Goal: Task Accomplishment & Management: Use online tool/utility

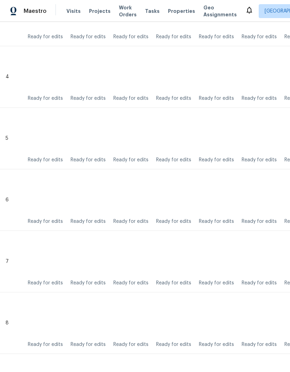
scroll to position [383, 0]
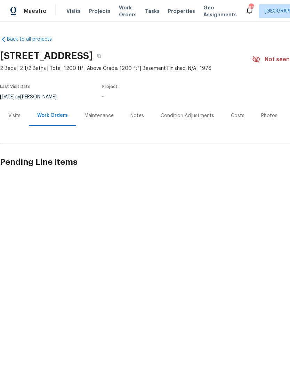
click at [255, 226] on html "Maestro Visits Projects Work Orders Tasks Properties Geo Assignments 94 Atlanta…" at bounding box center [145, 113] width 290 height 226
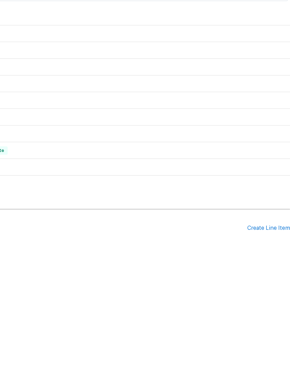
scroll to position [78, 103]
click at [268, 327] on div "Create Line Item" at bounding box center [268, 330] width 43 height 7
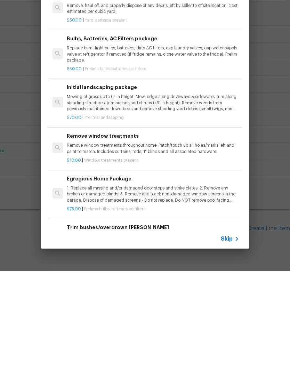
click at [236, 336] on icon at bounding box center [237, 340] width 8 height 8
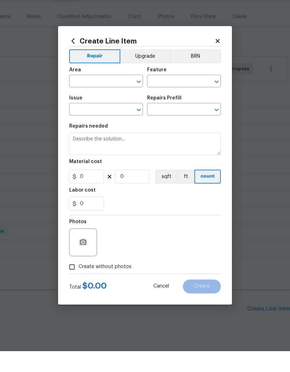
click at [103, 97] on input "text" at bounding box center [96, 102] width 54 height 11
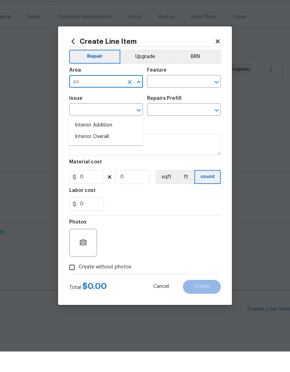
click at [107, 152] on li "Interior Overall" at bounding box center [106, 157] width 74 height 11
type input "Interior Overall"
click at [174, 97] on input "text" at bounding box center [174, 102] width 54 height 11
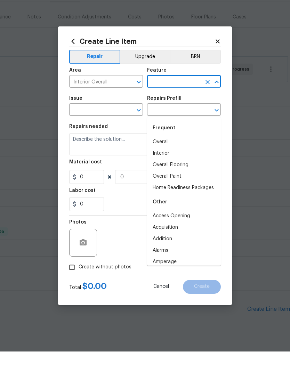
click at [169, 157] on li "Overall" at bounding box center [184, 162] width 74 height 11
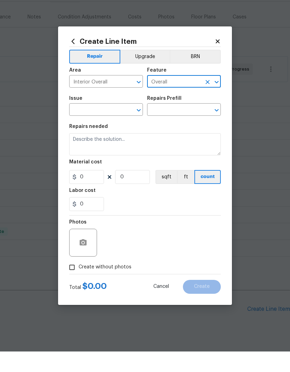
type input "Overall"
click at [109, 126] on input "text" at bounding box center [96, 131] width 54 height 11
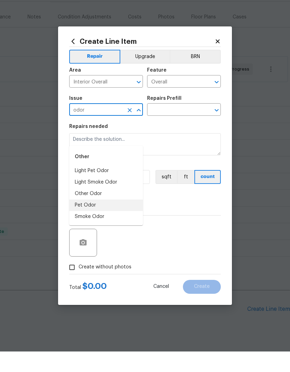
click at [91, 220] on li "Pet Odor" at bounding box center [106, 225] width 74 height 11
type input "Pet Odor"
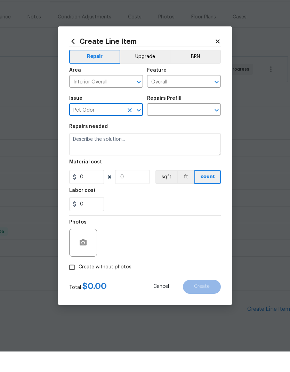
click at [180, 126] on input "text" at bounding box center [174, 131] width 54 height 11
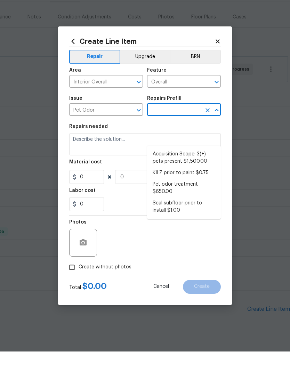
click at [175, 199] on li "Pet odor treatment $650.00" at bounding box center [184, 208] width 74 height 19
type input "Pet odor treatment $650.00"
type textarea "Complete a chlorine dioxide odor treatment for the home due to heavy odor. This…"
type input "1"
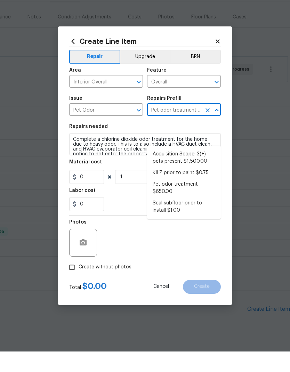
type input "650"
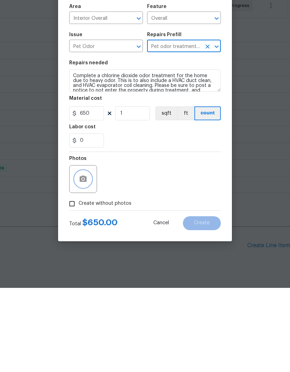
click at [84, 259] on icon "button" at bounding box center [83, 263] width 8 height 8
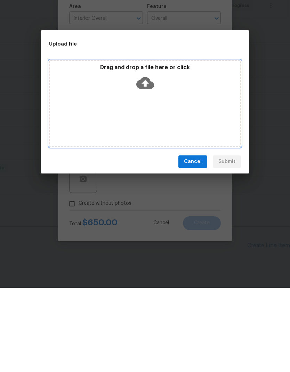
click at [187, 144] on div "Drag and drop a file here or click" at bounding box center [145, 187] width 192 height 87
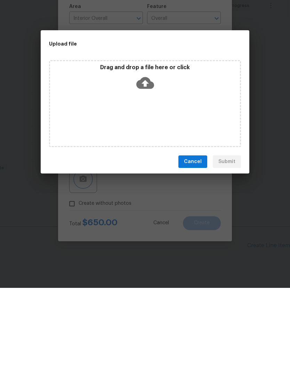
click at [261, 235] on div "Upload file Drag and drop a file here or click File IMG_2045.png was rejected. …" at bounding box center [145, 186] width 290 height 372
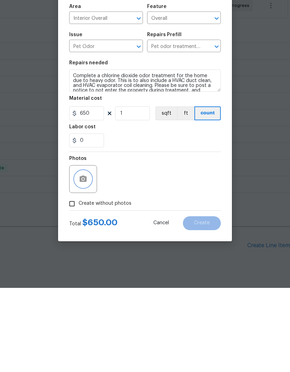
click at [88, 255] on button "button" at bounding box center [83, 263] width 17 height 17
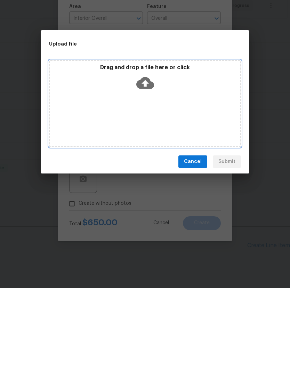
click at [196, 144] on div "Drag and drop a file here or click" at bounding box center [145, 187] width 192 height 87
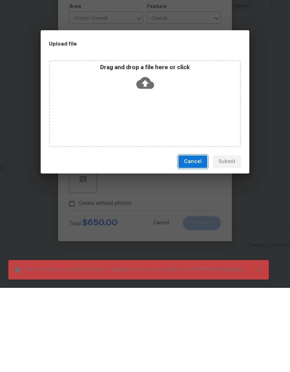
click at [196, 242] on span "Cancel" at bounding box center [193, 246] width 18 height 9
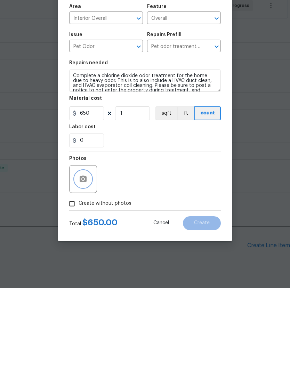
click at [83, 260] on icon "button" at bounding box center [83, 263] width 7 height 6
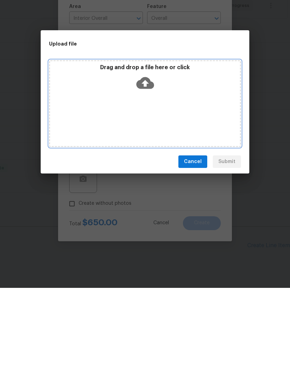
click at [187, 144] on div "Drag and drop a file here or click" at bounding box center [145, 187] width 192 height 87
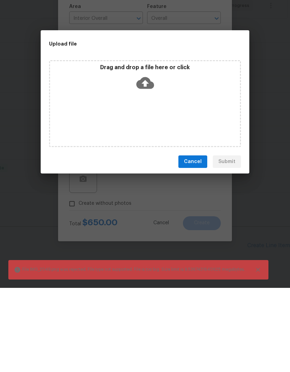
click at [192, 242] on span "Cancel" at bounding box center [193, 246] width 18 height 9
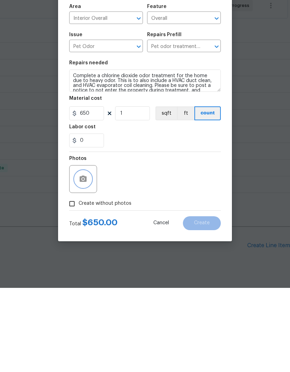
click at [91, 255] on button "button" at bounding box center [83, 263] width 17 height 17
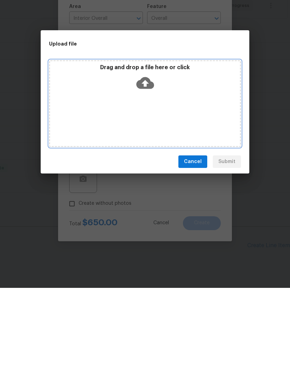
click at [179, 144] on div "Drag and drop a file here or click" at bounding box center [145, 187] width 192 height 87
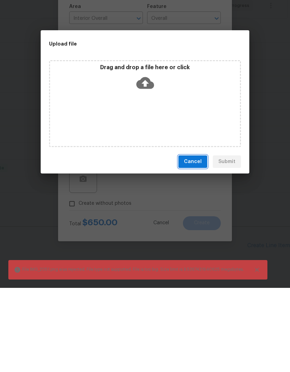
click at [200, 242] on span "Cancel" at bounding box center [193, 246] width 18 height 9
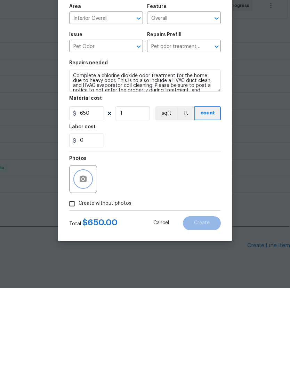
click at [87, 260] on icon "button" at bounding box center [83, 263] width 7 height 6
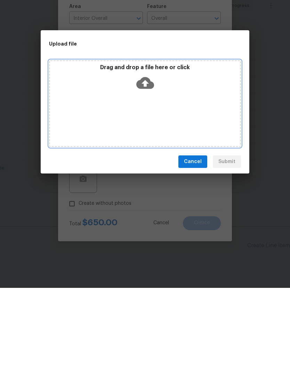
click at [161, 144] on div "Drag and drop a file here or click" at bounding box center [145, 187] width 192 height 87
click at [183, 144] on div "Drag and drop a file here or click" at bounding box center [145, 187] width 192 height 87
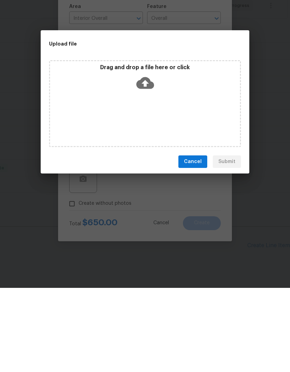
click at [191, 242] on span "Cancel" at bounding box center [193, 246] width 18 height 9
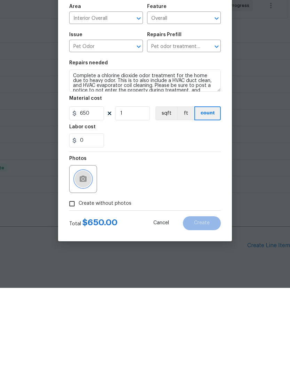
click at [87, 260] on icon "button" at bounding box center [83, 263] width 7 height 6
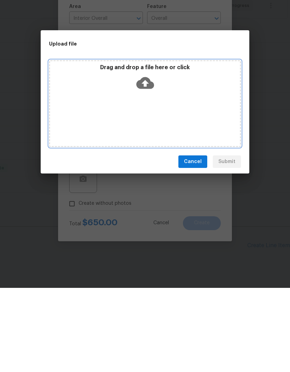
click at [160, 144] on div "Drag and drop a file here or click" at bounding box center [145, 187] width 192 height 87
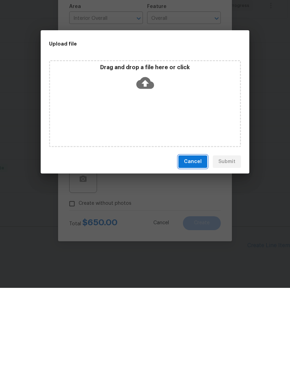
click at [194, 240] on button "Cancel" at bounding box center [192, 246] width 29 height 13
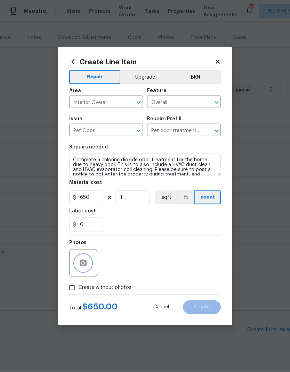
scroll to position [0, 0]
click at [106, 289] on span "Create without photos" at bounding box center [105, 287] width 53 height 7
click at [79, 289] on input "Create without photos" at bounding box center [71, 287] width 13 height 13
checkbox input "true"
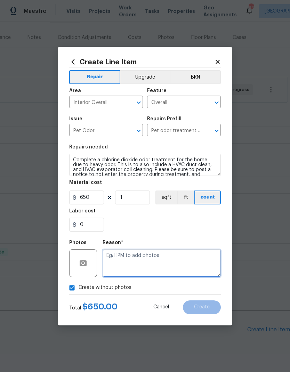
click at [151, 263] on textarea at bounding box center [162, 263] width 118 height 28
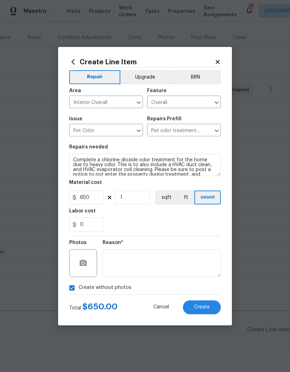
click at [200, 306] on span "Create" at bounding box center [202, 307] width 16 height 5
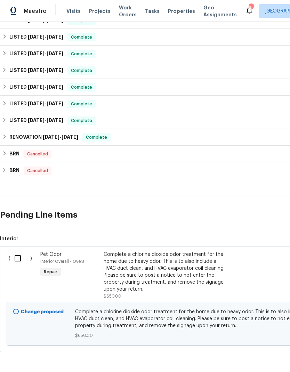
scroll to position [193, 0]
click at [16, 254] on input "checkbox" at bounding box center [20, 258] width 20 height 15
checkbox input "true"
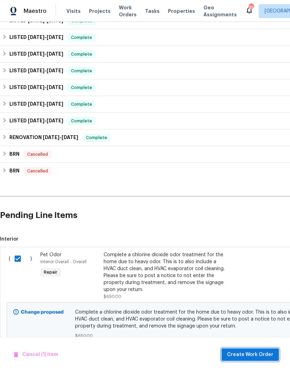
click at [255, 356] on span "Create Work Order" at bounding box center [250, 355] width 46 height 9
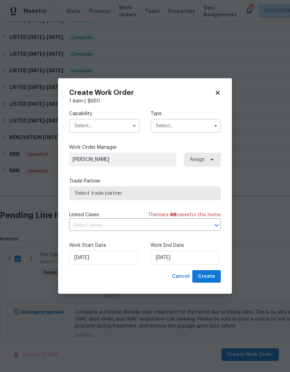
click at [105, 126] on input "text" at bounding box center [104, 126] width 70 height 14
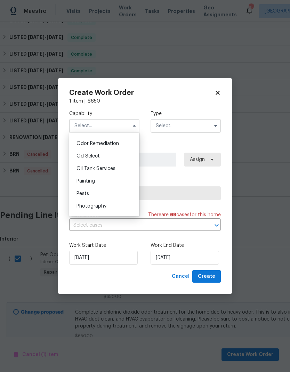
scroll to position [541, 0]
click at [106, 147] on span "Odor Remediation" at bounding box center [98, 145] width 42 height 5
type input "Odor Remediation"
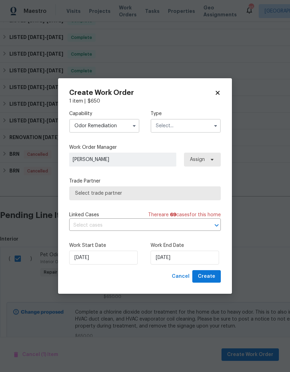
click at [186, 128] on input "text" at bounding box center [186, 126] width 70 height 14
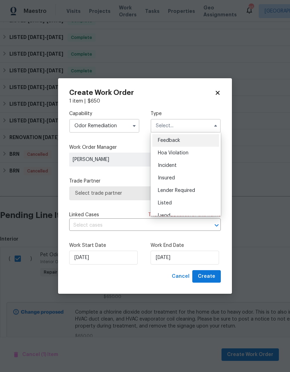
click at [179, 202] on div "Listed" at bounding box center [185, 203] width 67 height 13
type input "Listed"
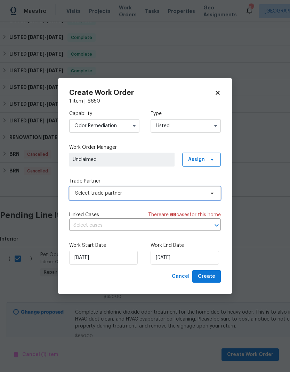
click at [192, 192] on span "Select trade partner" at bounding box center [140, 193] width 130 height 7
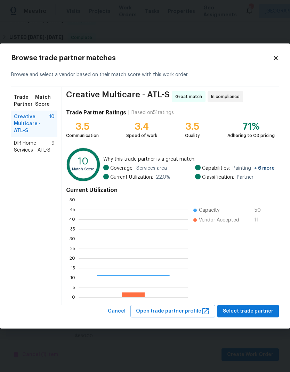
scroll to position [97, 109]
click at [31, 143] on span "DIR Home Services - ATL-S" at bounding box center [33, 147] width 38 height 14
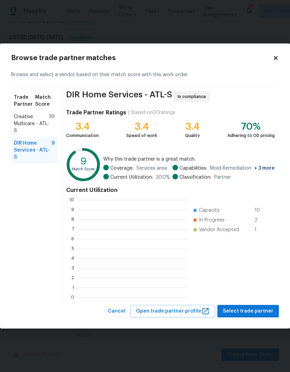
scroll to position [97, 110]
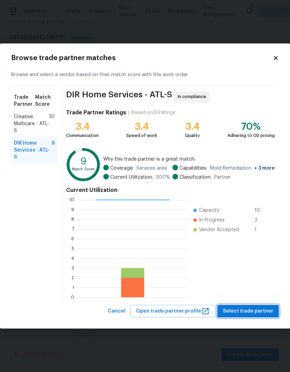
click at [253, 311] on span "Select trade partner" at bounding box center [248, 311] width 50 height 9
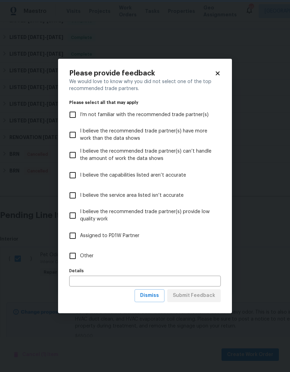
click at [80, 251] on input "Other" at bounding box center [72, 256] width 15 height 15
checkbox input "true"
click at [201, 297] on span "Submit Feedback" at bounding box center [194, 295] width 42 height 9
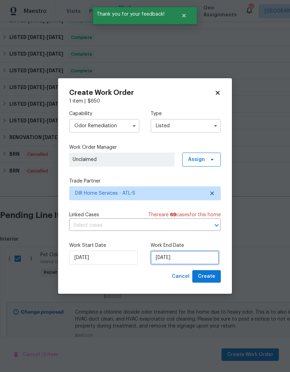
click at [199, 258] on input "[DATE]" at bounding box center [185, 258] width 69 height 14
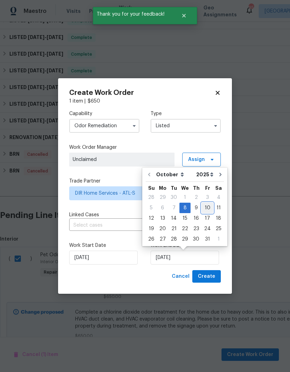
click at [205, 205] on div "10" at bounding box center [207, 208] width 11 height 10
type input "[DATE]"
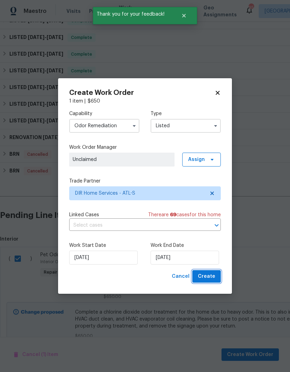
click at [211, 280] on span "Create" at bounding box center [206, 276] width 17 height 9
checkbox input "false"
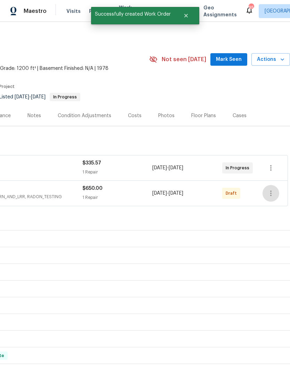
scroll to position [0, 103]
click at [271, 191] on icon "button" at bounding box center [270, 194] width 1 height 6
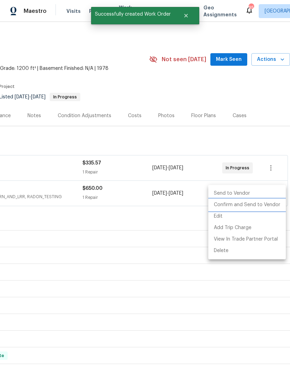
click at [262, 206] on li "Confirm and Send to Vendor" at bounding box center [247, 204] width 78 height 11
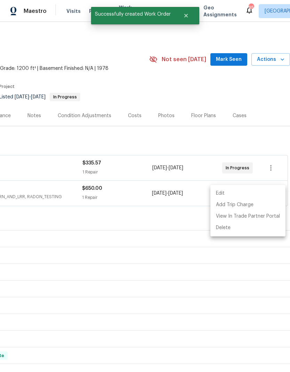
click at [183, 271] on div at bounding box center [145, 186] width 290 height 372
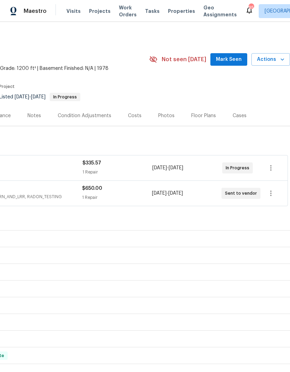
click at [239, 57] on span "Mark Seen" at bounding box center [229, 59] width 26 height 9
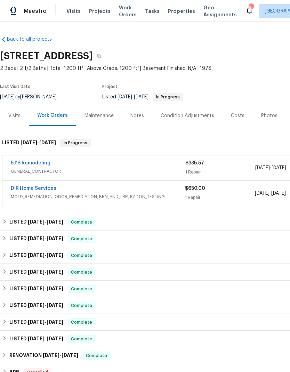
scroll to position [0, 0]
click at [37, 186] on link "DIR Home Services" at bounding box center [34, 188] width 46 height 5
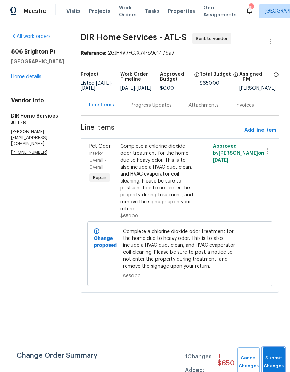
click at [273, 362] on span "Submit Changes" at bounding box center [273, 362] width 15 height 16
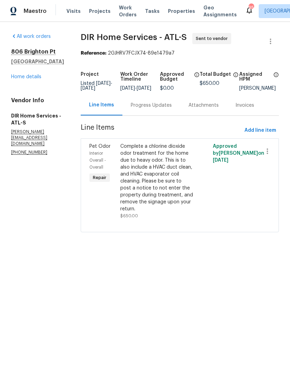
click at [163, 178] on div "Complete a chlorine dioxide odor treatment for the home due to heavy odor. This…" at bounding box center [156, 178] width 73 height 70
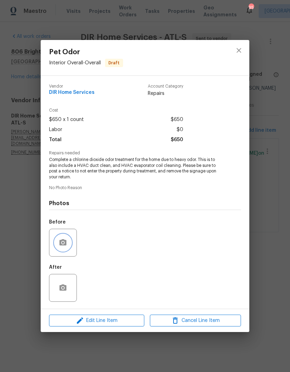
click at [62, 239] on button "button" at bounding box center [63, 242] width 17 height 17
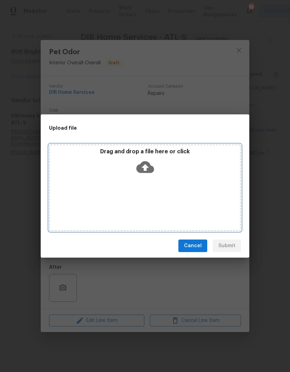
click at [161, 202] on div "Drag and drop a file here or click" at bounding box center [145, 187] width 192 height 87
click at [193, 184] on div "Drag and drop a file here or click" at bounding box center [145, 187] width 192 height 87
click at [120, 182] on div "Drag and drop a file here or click" at bounding box center [145, 187] width 192 height 87
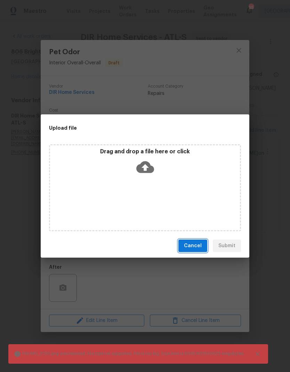
click at [188, 245] on span "Cancel" at bounding box center [193, 246] width 18 height 9
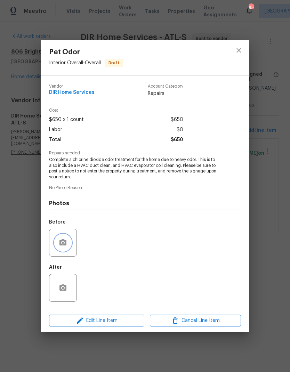
click at [70, 244] on button "button" at bounding box center [63, 242] width 17 height 17
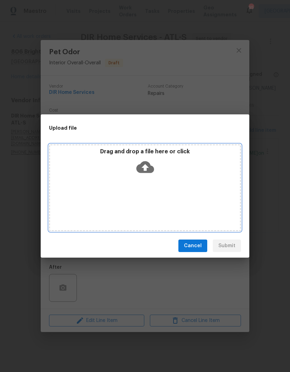
click at [182, 189] on div "Drag and drop a file here or click" at bounding box center [145, 187] width 192 height 87
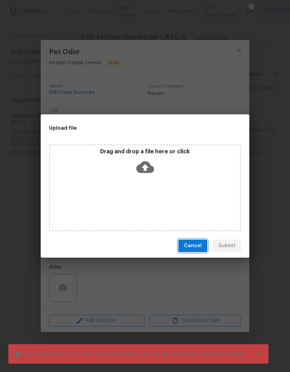
click at [202, 244] on span "Cancel" at bounding box center [193, 246] width 18 height 9
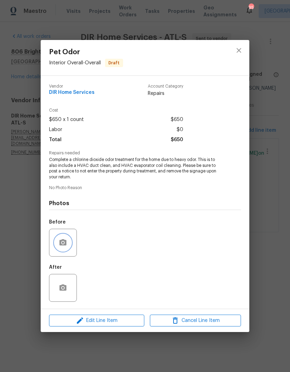
click at [62, 246] on icon "button" at bounding box center [62, 242] width 7 height 6
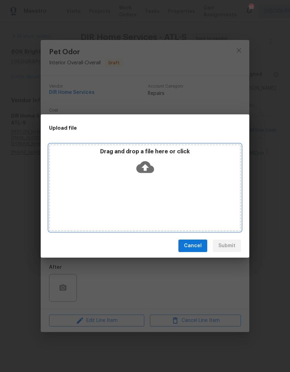
click at [169, 191] on div "Drag and drop a file here or click" at bounding box center [145, 187] width 192 height 87
click at [198, 189] on div "Drag and drop a file here or click" at bounding box center [145, 187] width 192 height 87
click at [160, 178] on div "Drag and drop a file here or click" at bounding box center [145, 187] width 192 height 87
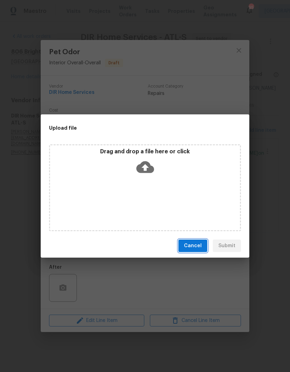
click at [201, 247] on span "Cancel" at bounding box center [193, 246] width 18 height 9
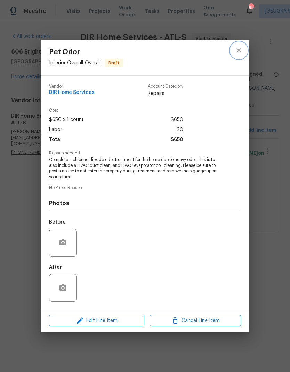
click at [240, 49] on icon "close" at bounding box center [239, 50] width 8 height 8
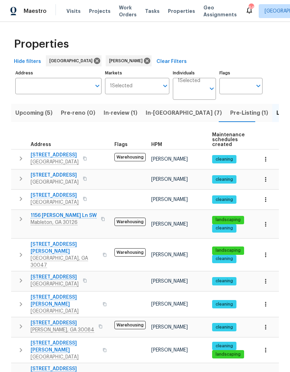
click at [150, 113] on span "In-reno (7)" at bounding box center [184, 113] width 76 height 10
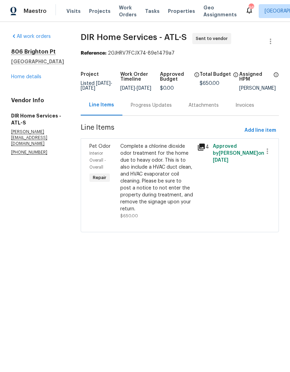
click at [28, 78] on link "Home details" at bounding box center [26, 76] width 30 height 5
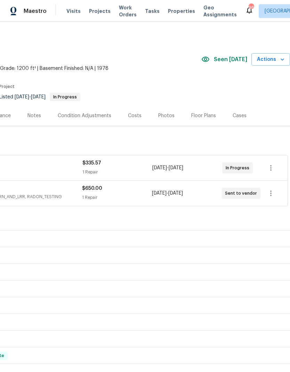
scroll to position [0, 103]
